Goal: Transaction & Acquisition: Purchase product/service

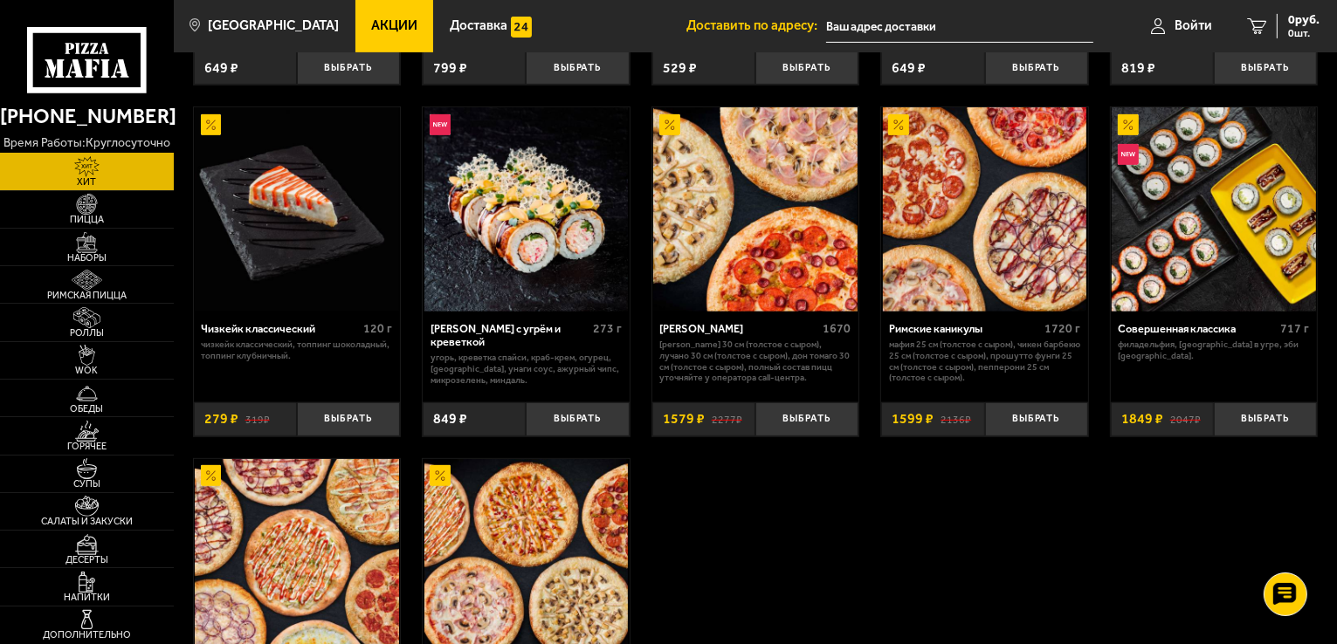
scroll to position [611, 0]
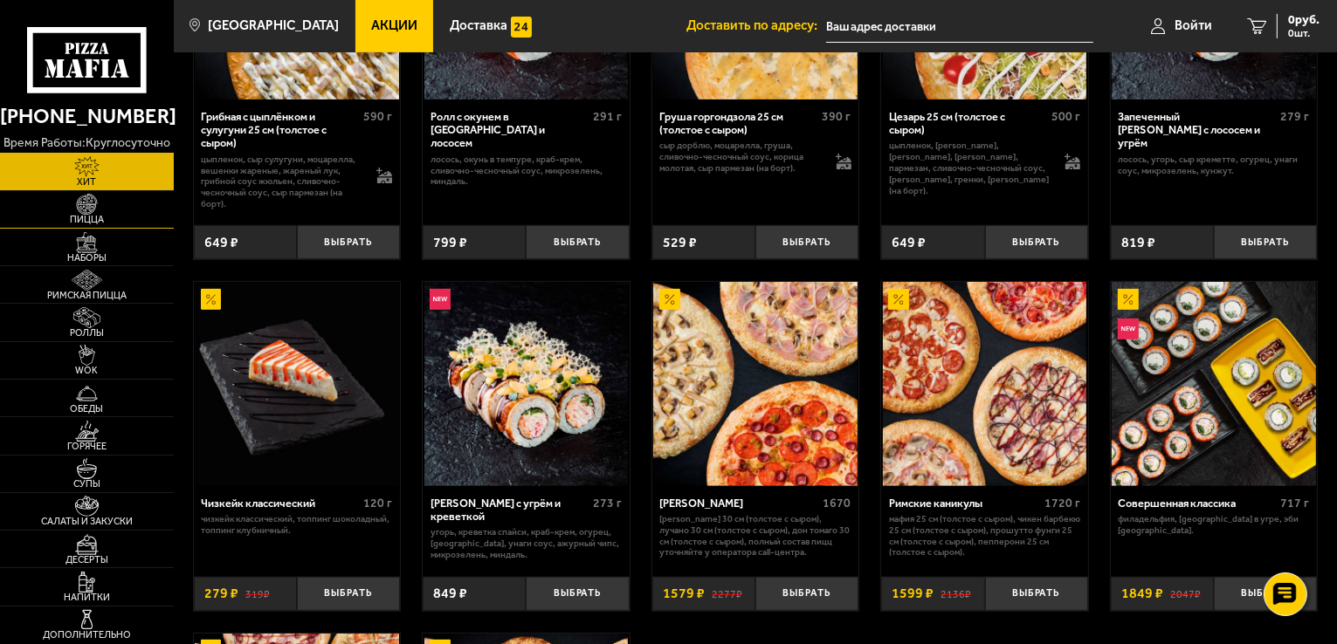
click at [121, 215] on span "Пицца" at bounding box center [87, 220] width 174 height 10
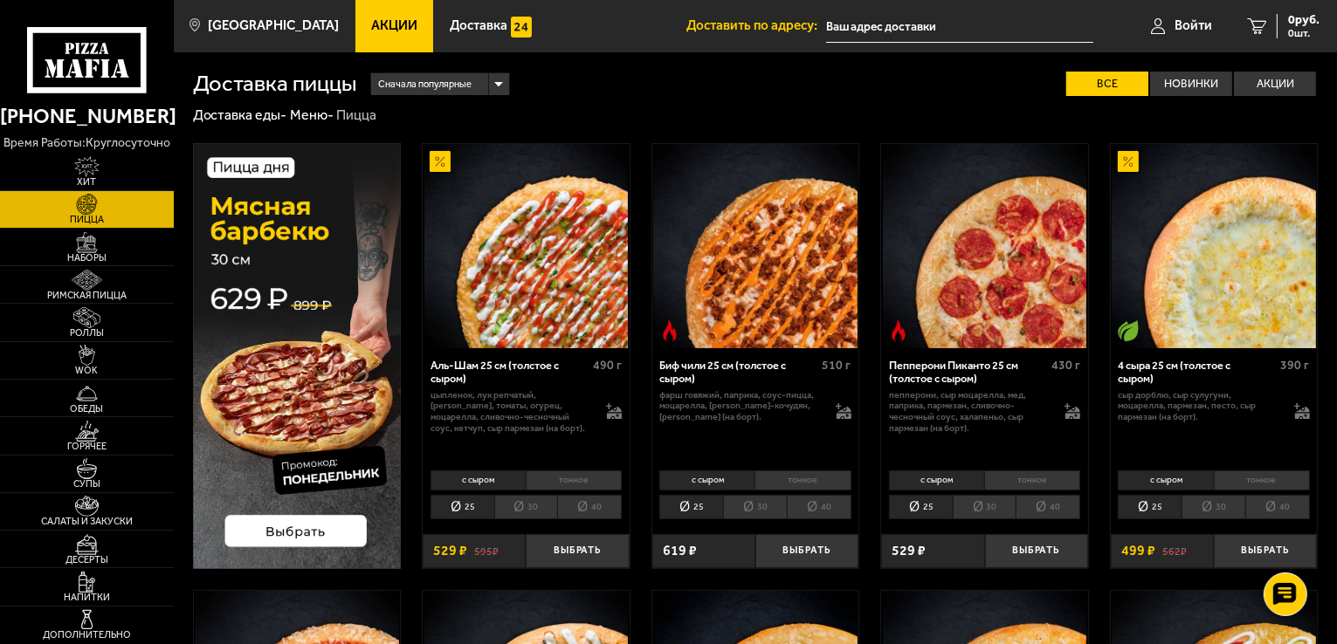
click at [594, 479] on li "тонкое" at bounding box center [574, 481] width 96 height 20
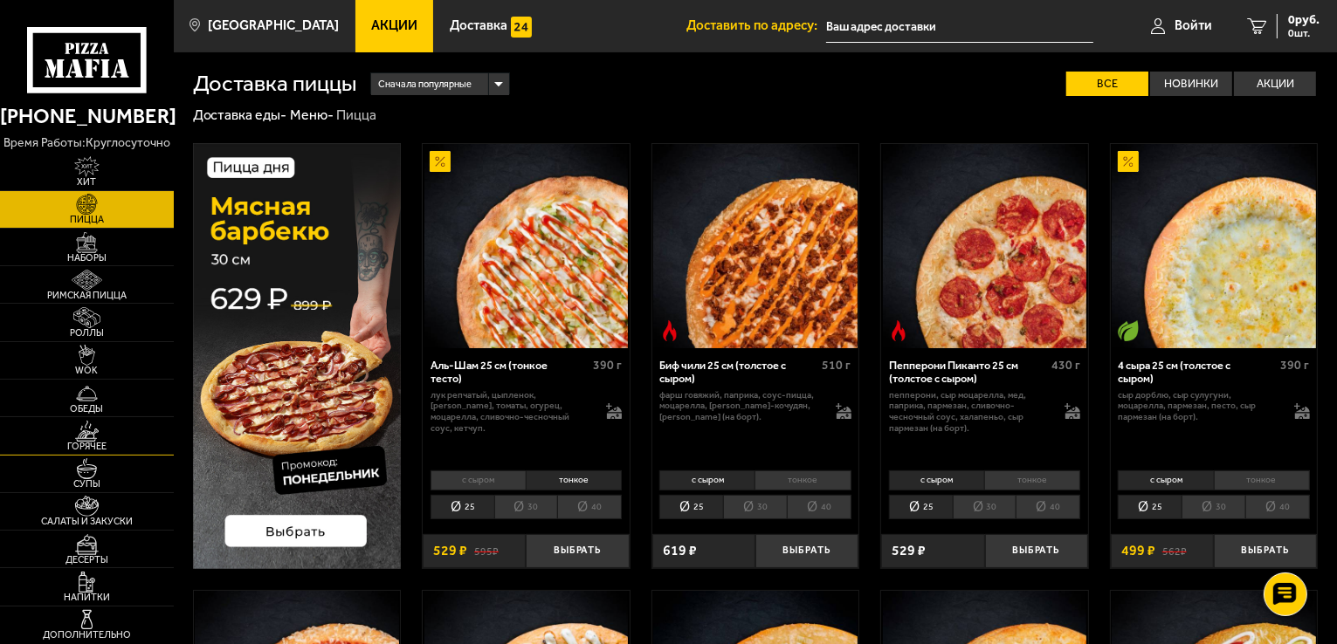
click at [98, 431] on img at bounding box center [86, 431] width 53 height 21
